Goal: Obtain resource: Obtain resource

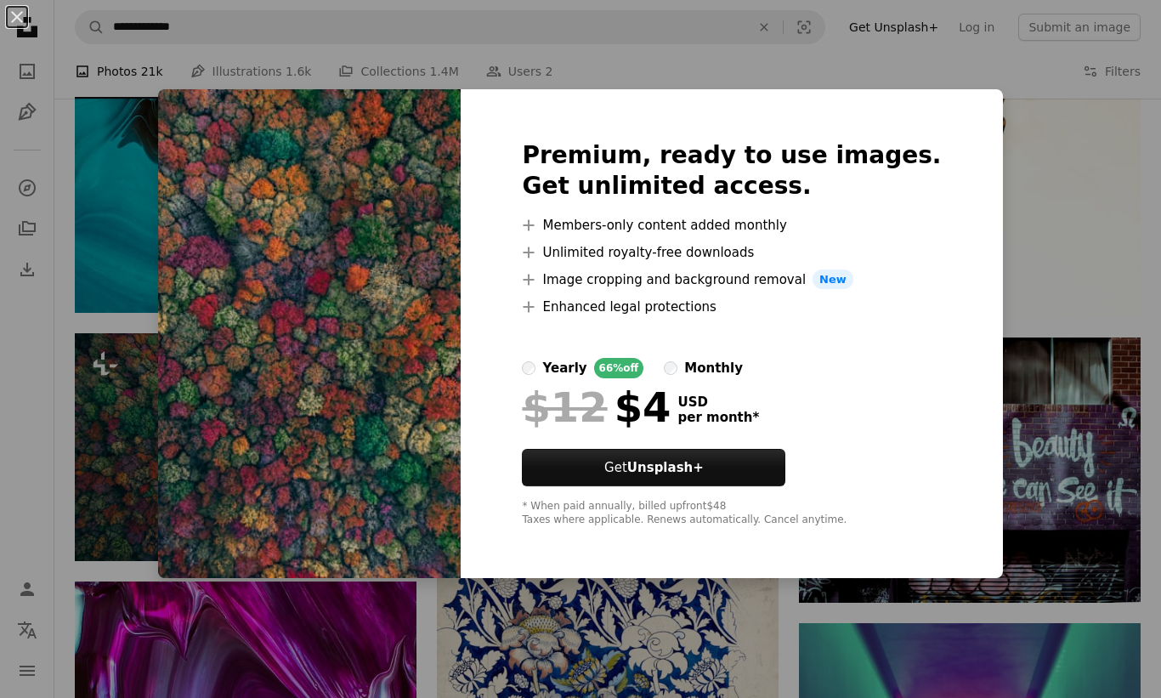
scroll to position [4201, 0]
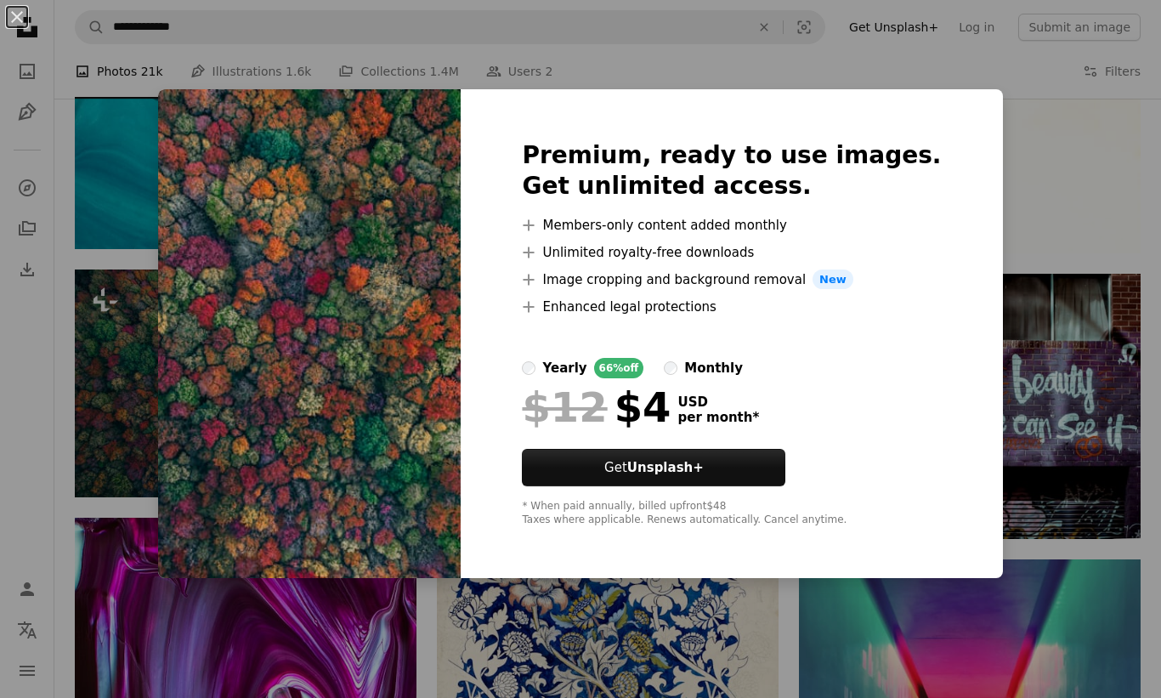
click at [800, 44] on div "An X shape Premium, ready to use images. Get unlimited access. A plus sign Memb…" at bounding box center [580, 349] width 1161 height 698
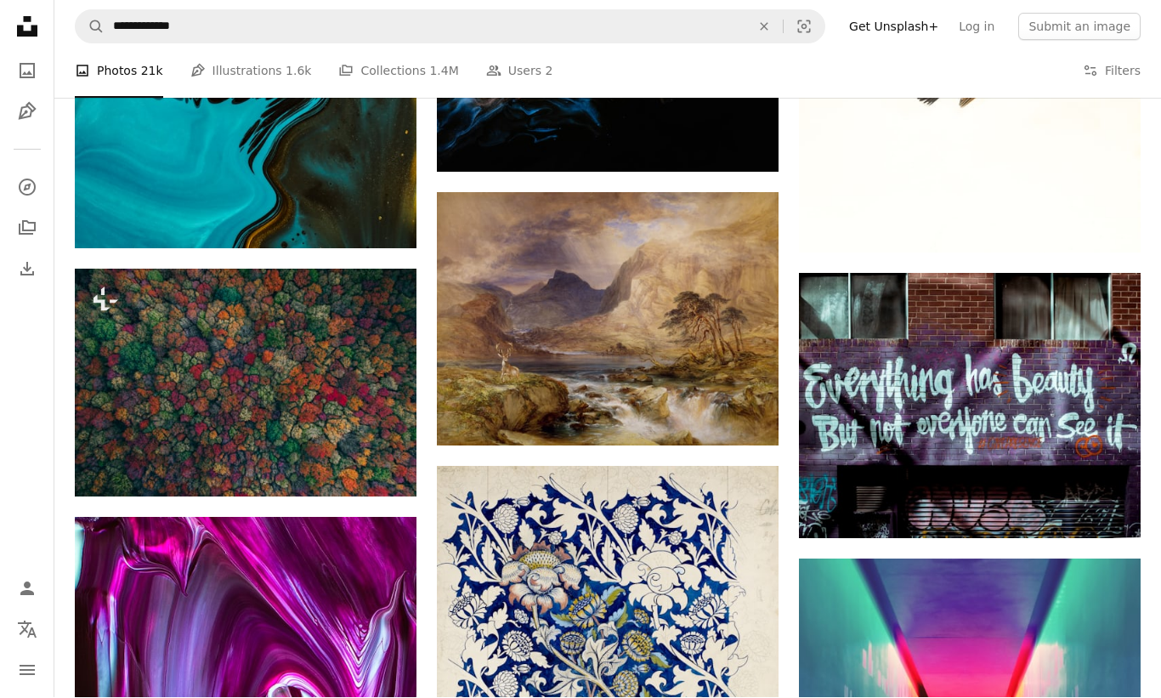
scroll to position [4202, 0]
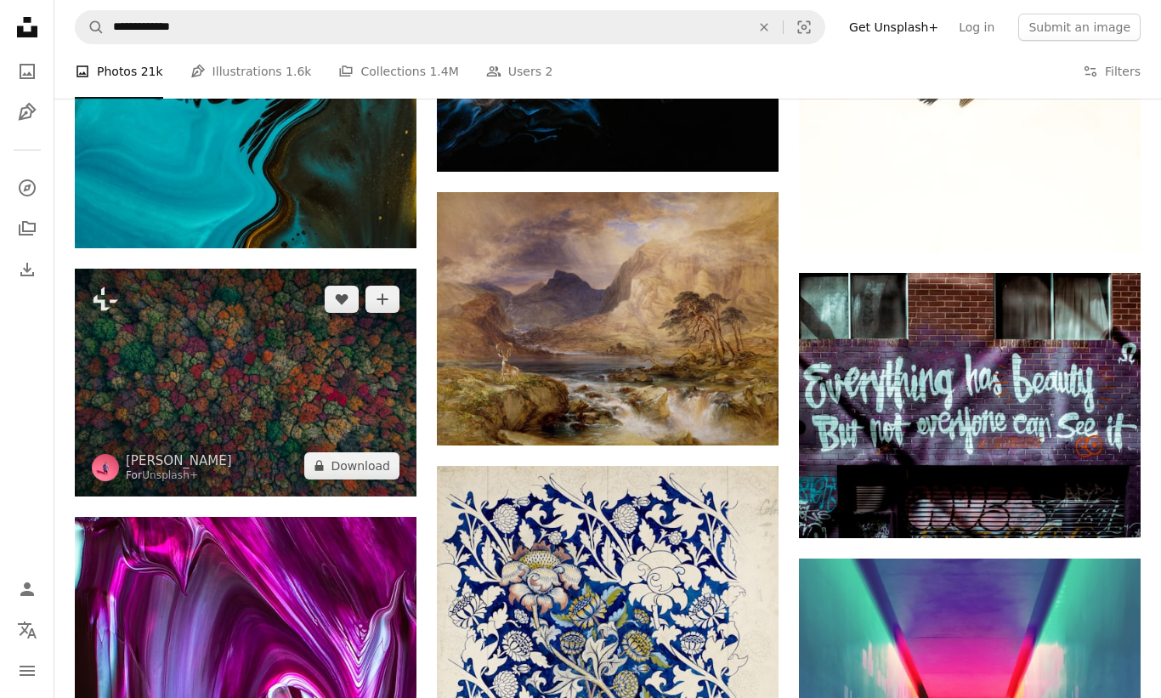
click at [292, 363] on img at bounding box center [246, 382] width 342 height 228
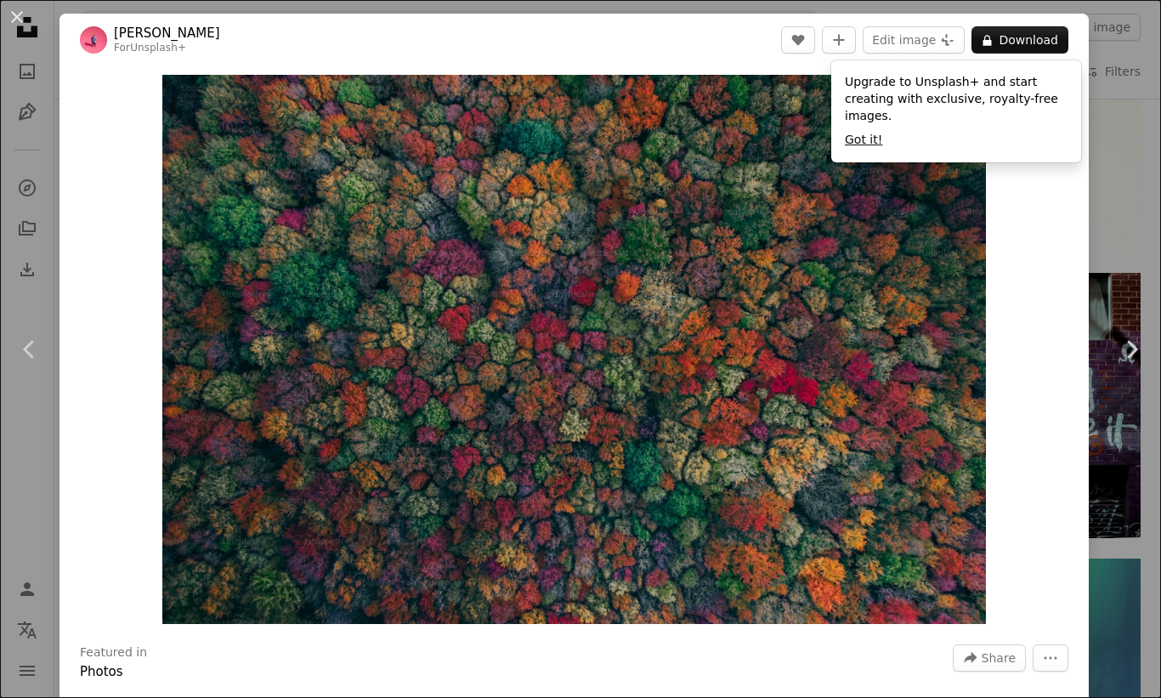
click at [856, 142] on button "Got it!" at bounding box center [863, 140] width 37 height 17
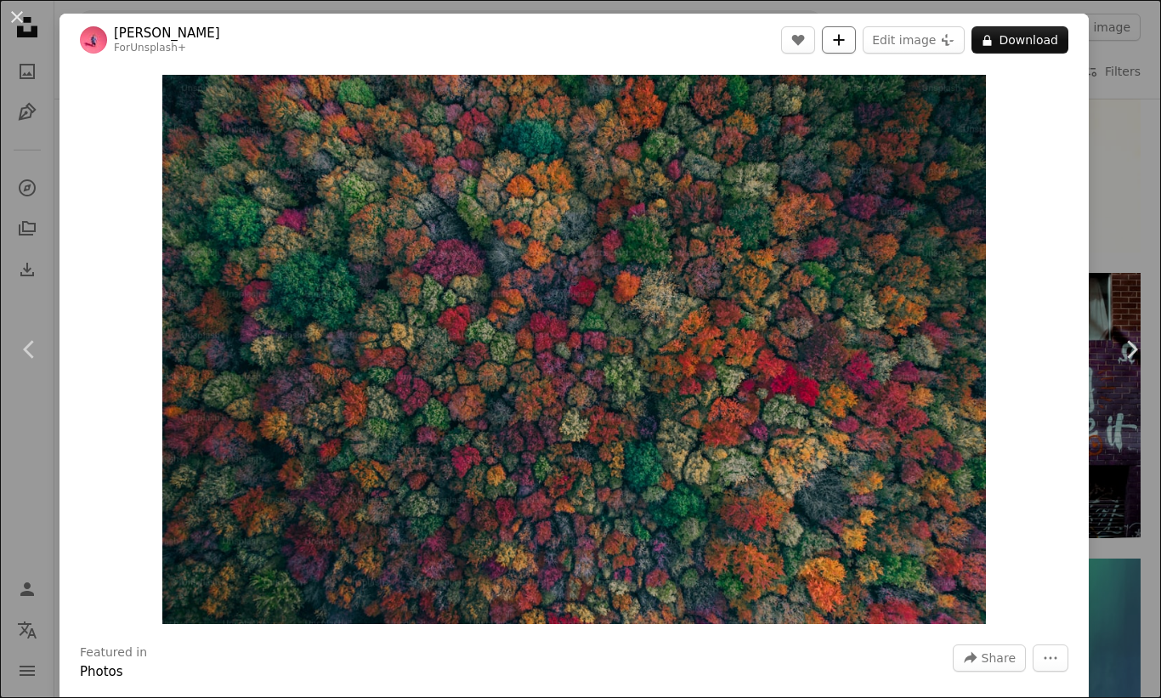
click at [845, 36] on icon "A plus sign" at bounding box center [839, 40] width 14 height 14
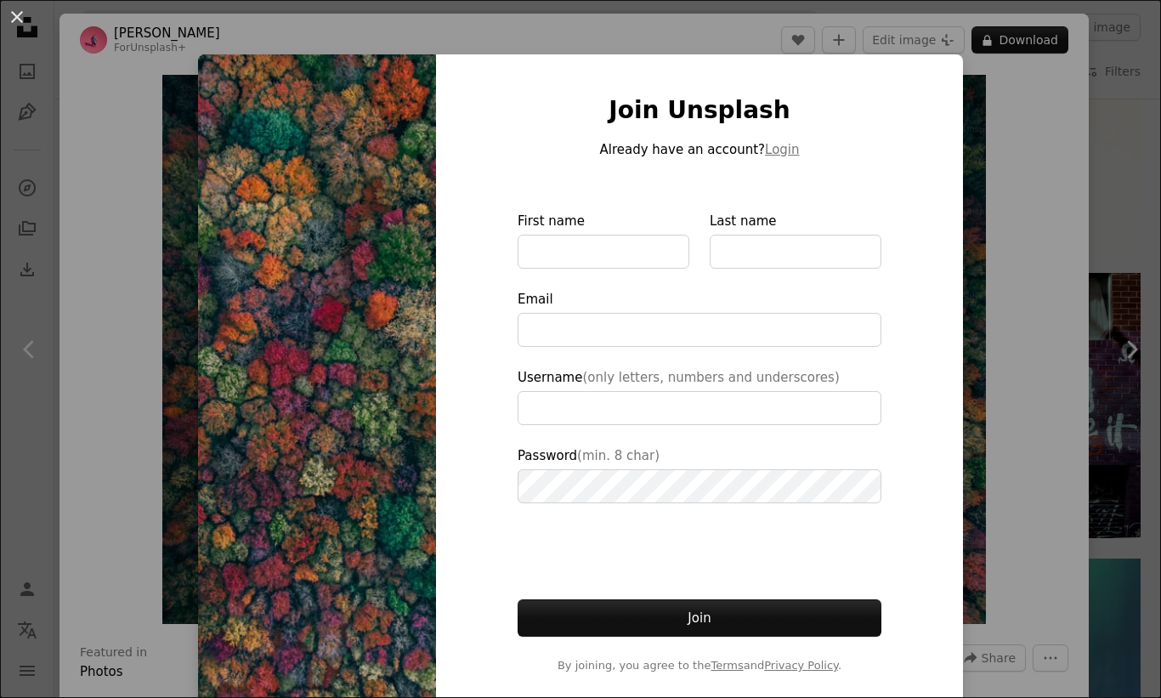
click at [1002, 88] on div "An X shape Join Unsplash Already have an account? Login First name Last name Em…" at bounding box center [580, 349] width 1161 height 698
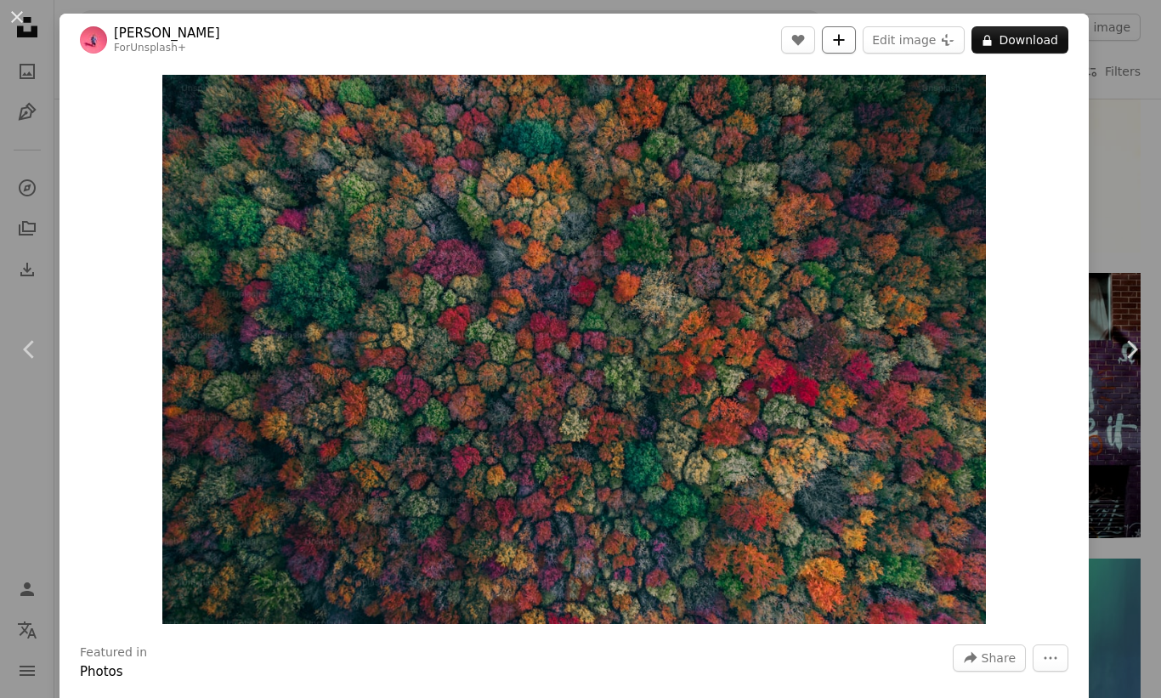
click at [856, 41] on button "A plus sign" at bounding box center [839, 39] width 34 height 27
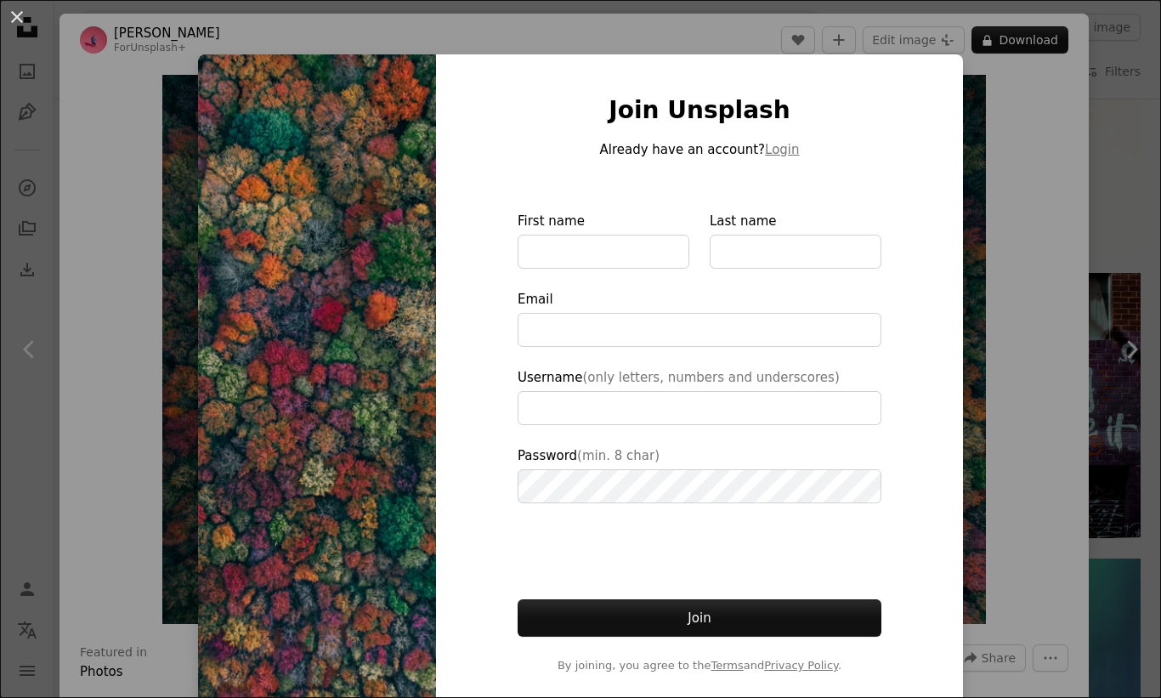
click at [986, 92] on div "An X shape Join Unsplash Already have an account? Login First name Last name Em…" at bounding box center [580, 349] width 1161 height 698
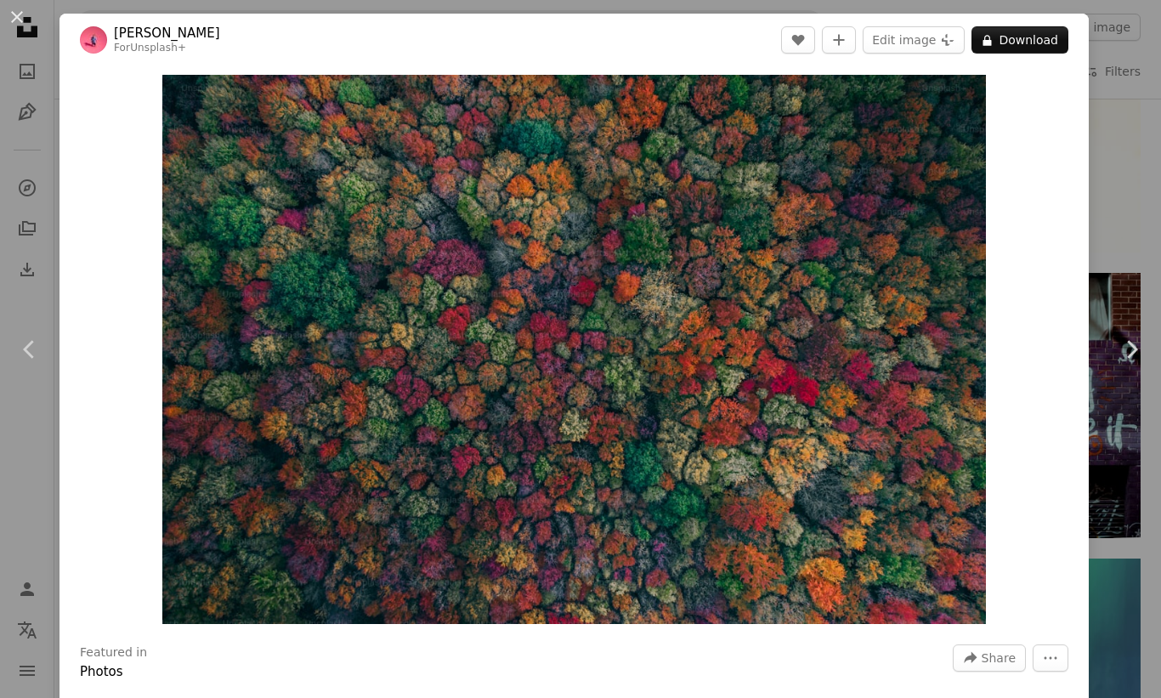
click at [1120, 83] on div "An X shape Chevron left Chevron right [PERSON_NAME] For Unsplash+ A heart A plu…" at bounding box center [580, 349] width 1161 height 698
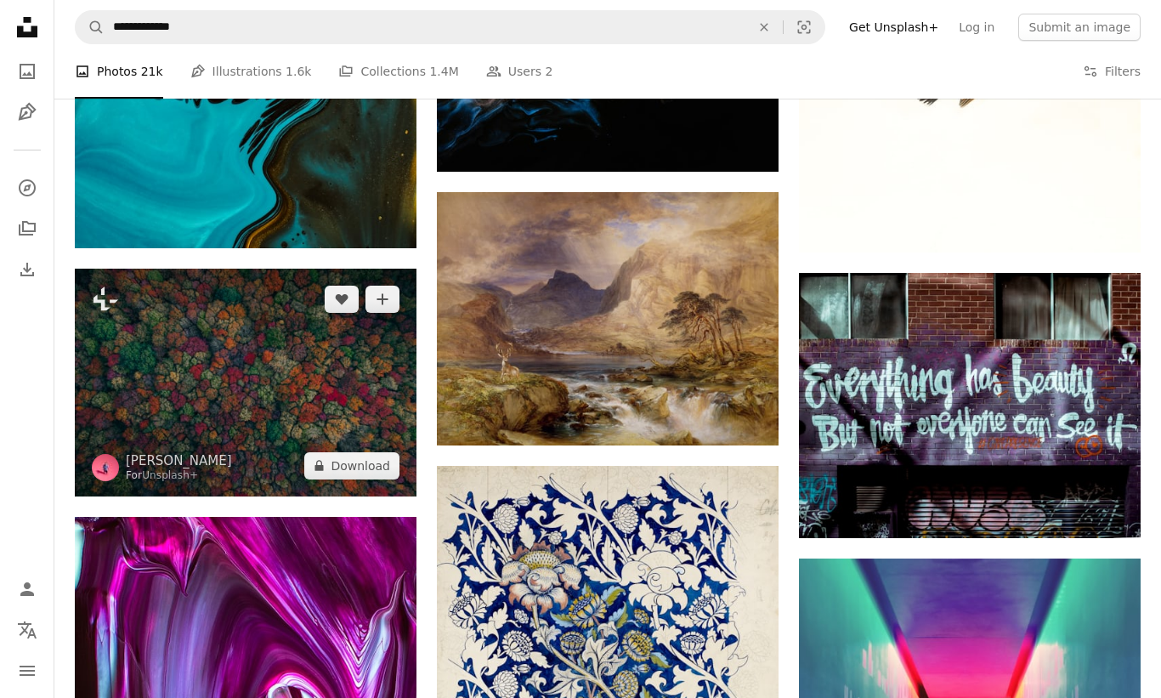
click at [339, 381] on img at bounding box center [246, 382] width 342 height 228
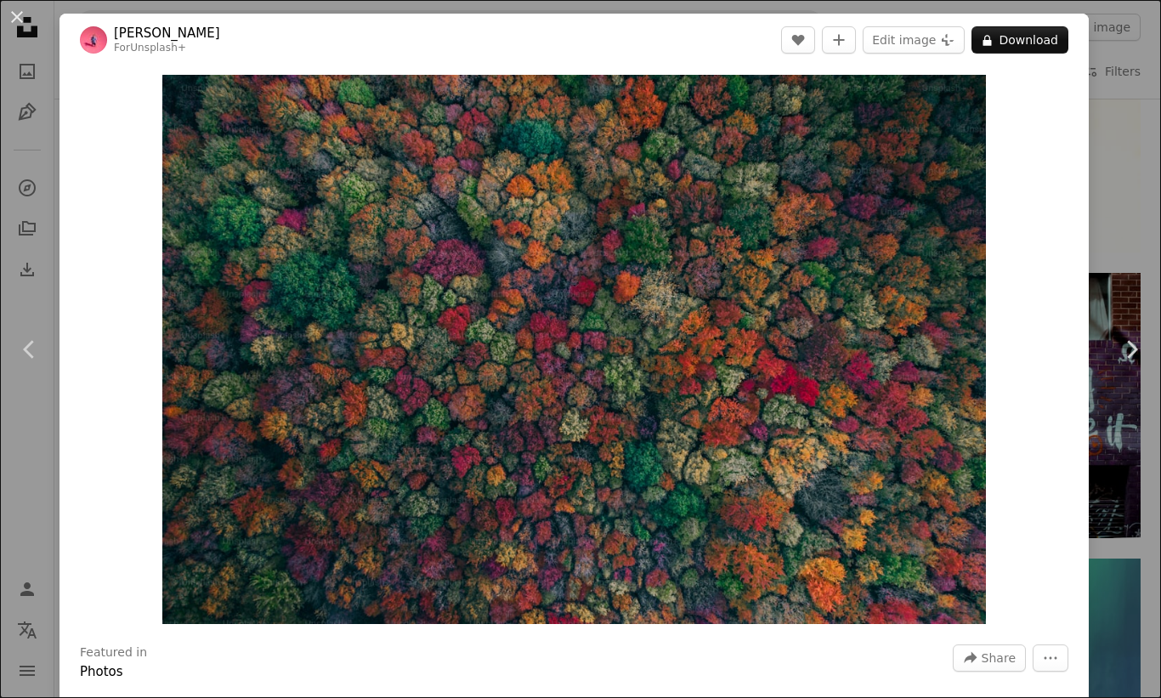
click at [1127, 94] on div "An X shape Chevron left Chevron right [PERSON_NAME] For Unsplash+ A heart A plu…" at bounding box center [580, 349] width 1161 height 698
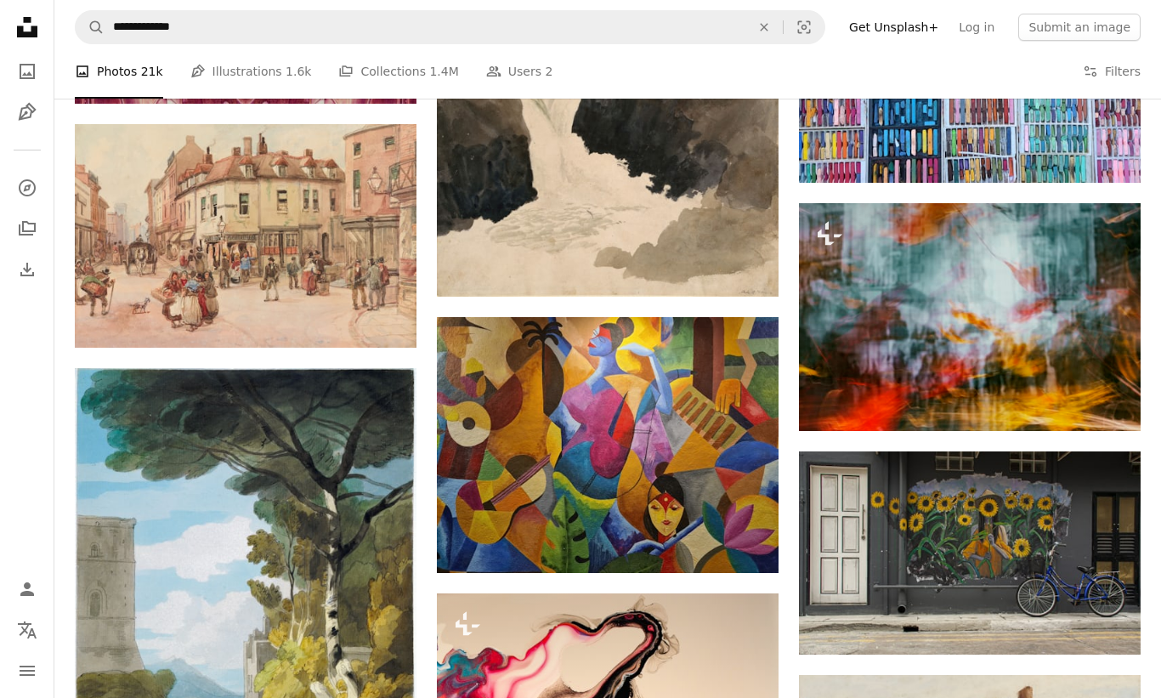
scroll to position [12037, 0]
